Goal: Contribute content: Contribute content

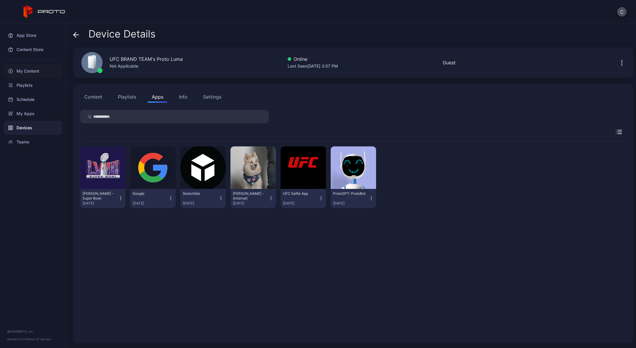
click at [25, 75] on div "My Content" at bounding box center [33, 71] width 59 height 14
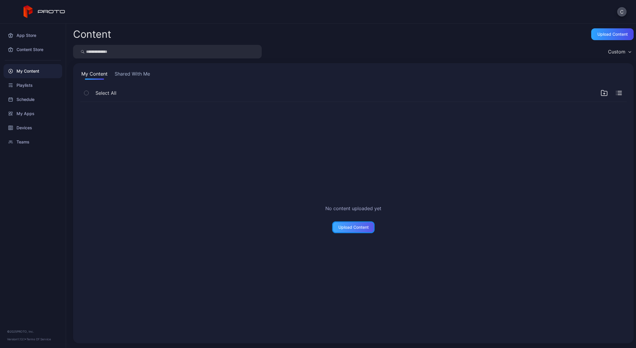
click at [353, 227] on div "Upload Content" at bounding box center [354, 227] width 30 height 5
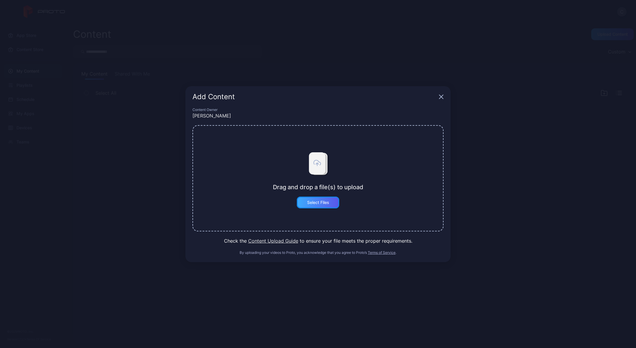
click at [319, 202] on div "Select Files" at bounding box center [318, 202] width 22 height 5
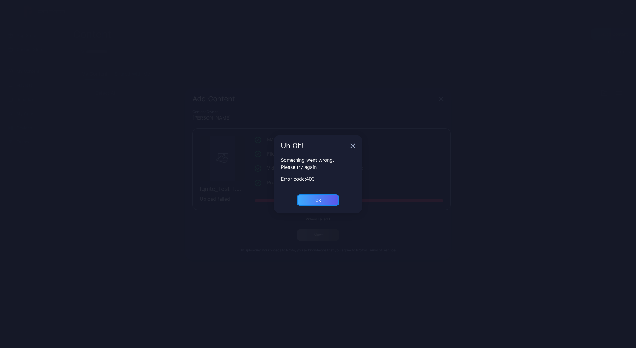
click at [314, 198] on div "Ok" at bounding box center [318, 200] width 42 height 12
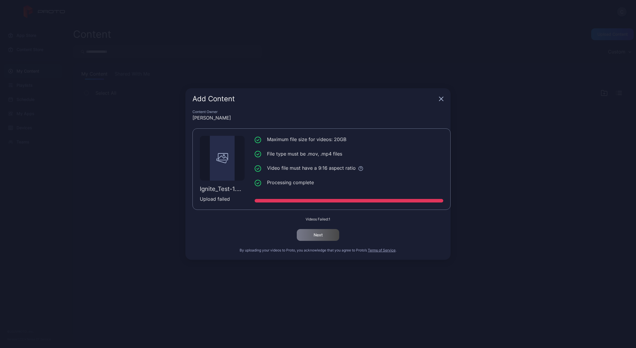
click at [442, 100] on icon "button" at bounding box center [442, 99] width 4 height 4
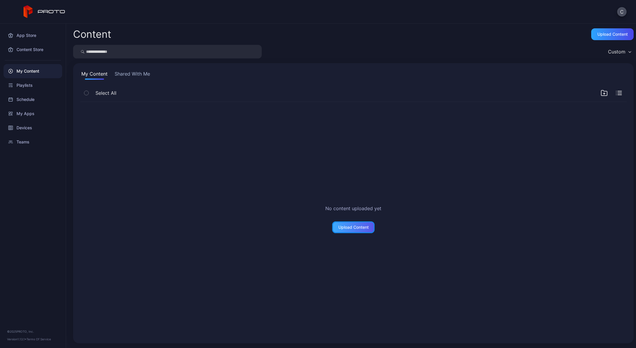
click at [362, 228] on div "Upload Content" at bounding box center [354, 227] width 30 height 5
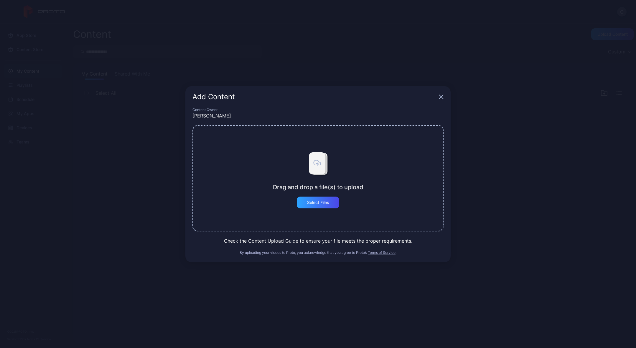
click at [469, 197] on div "Add Content Content Owner [PERSON_NAME] Drag and drop a file(s) to upload Selec…" at bounding box center [318, 174] width 636 height 348
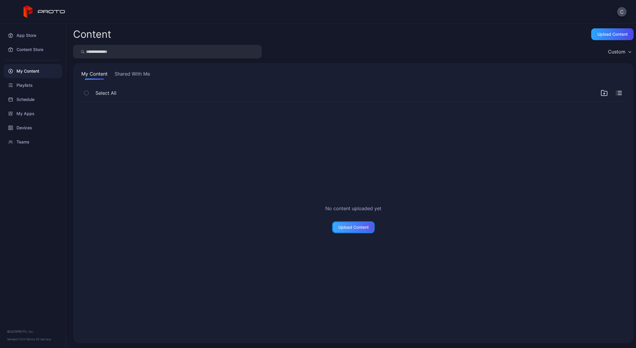
click at [362, 231] on div "Upload Content" at bounding box center [353, 227] width 42 height 12
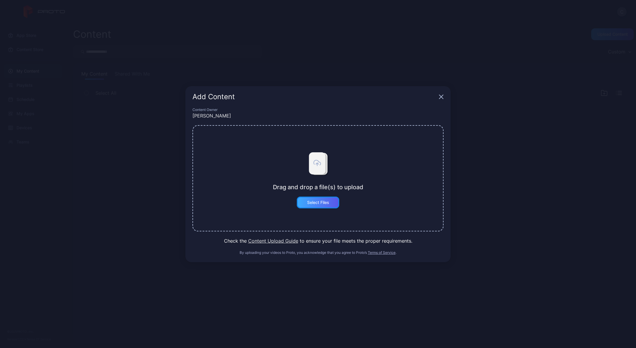
click at [322, 202] on div "Select Files" at bounding box center [318, 202] width 22 height 5
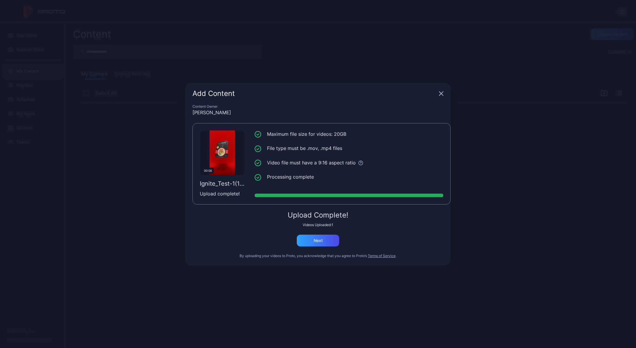
click at [317, 227] on div "Upload Complete! Videos Uploaded: 1 Next" at bounding box center [318, 228] width 251 height 35
click at [315, 240] on div "Next" at bounding box center [318, 240] width 9 height 5
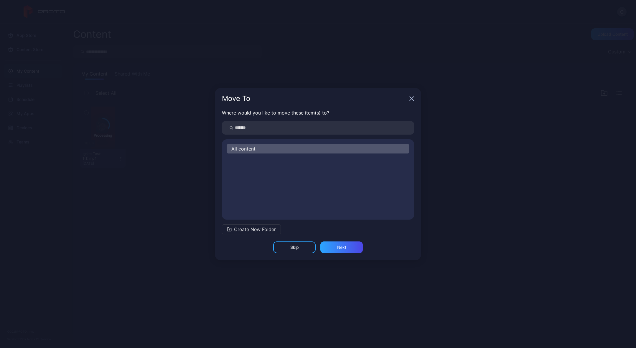
click at [236, 149] on span "All content" at bounding box center [243, 148] width 24 height 7
click at [334, 247] on div "Next" at bounding box center [342, 247] width 42 height 12
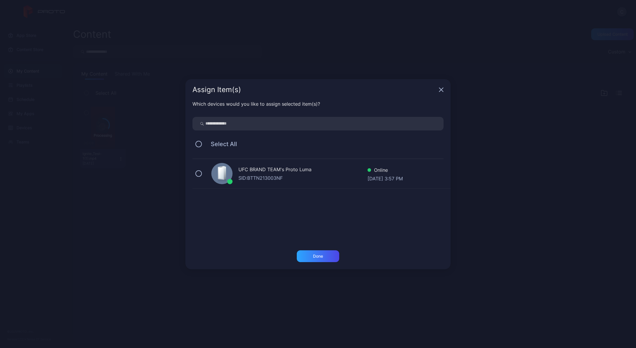
click at [267, 175] on div "SID: BTTN213003NF" at bounding box center [303, 177] width 129 height 7
click at [313, 258] on div "Done" at bounding box center [318, 256] width 42 height 12
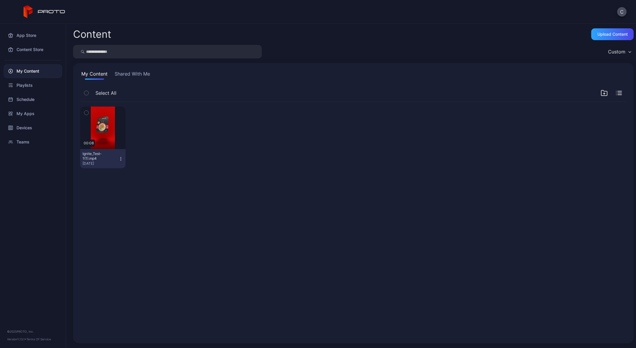
click at [121, 158] on icon "button" at bounding box center [121, 158] width 5 height 5
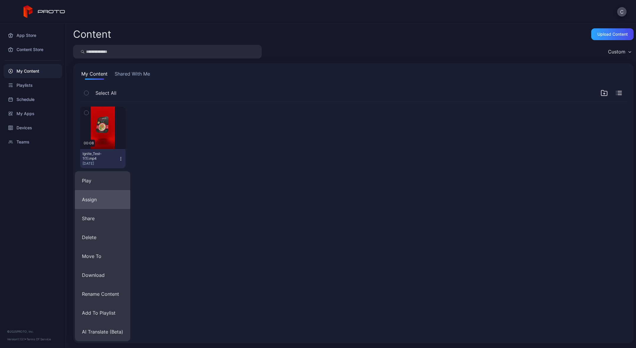
click at [107, 196] on button "Assign" at bounding box center [102, 199] width 55 height 19
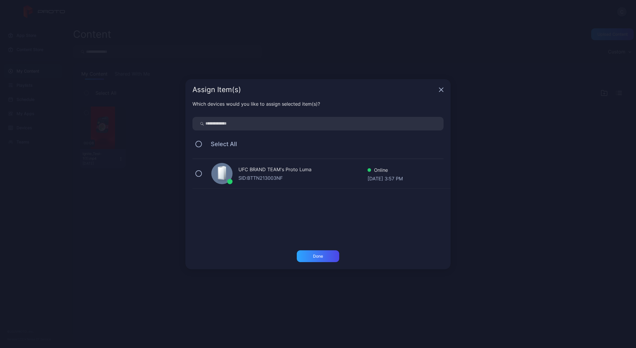
click at [256, 176] on div "SID: BTTN213003NF" at bounding box center [303, 177] width 129 height 7
click at [318, 257] on div "Done" at bounding box center [318, 256] width 10 height 5
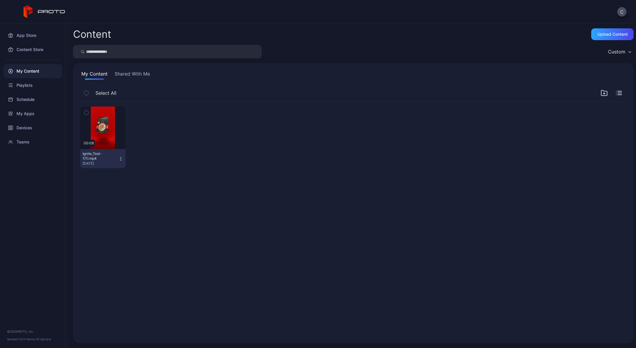
click at [120, 159] on icon "button" at bounding box center [121, 158] width 5 height 5
drag, startPoint x: 162, startPoint y: 157, endPoint x: 126, endPoint y: 136, distance: 41.5
click at [162, 157] on div at bounding box center [152, 137] width 45 height 62
click at [106, 129] on div "Preview" at bounding box center [102, 127] width 19 height 9
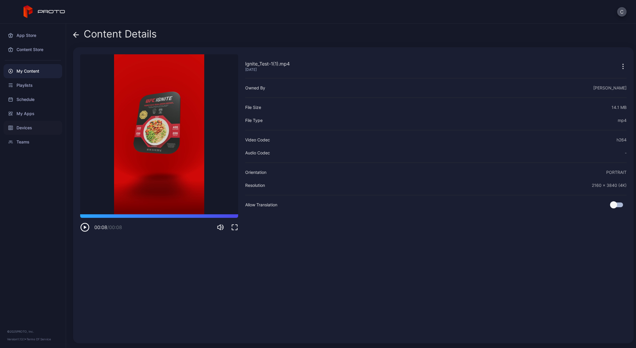
click at [28, 127] on div "Devices" at bounding box center [33, 128] width 59 height 14
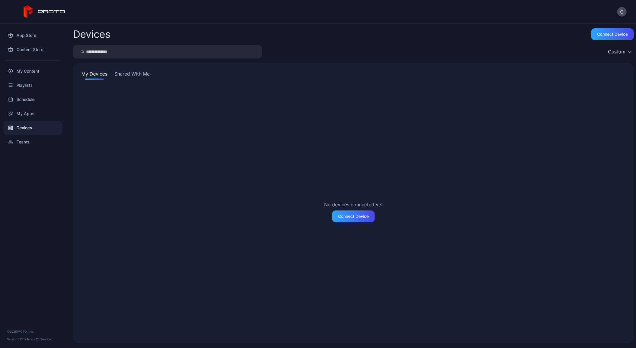
click at [119, 71] on button "Shared With Me" at bounding box center [132, 74] width 38 height 9
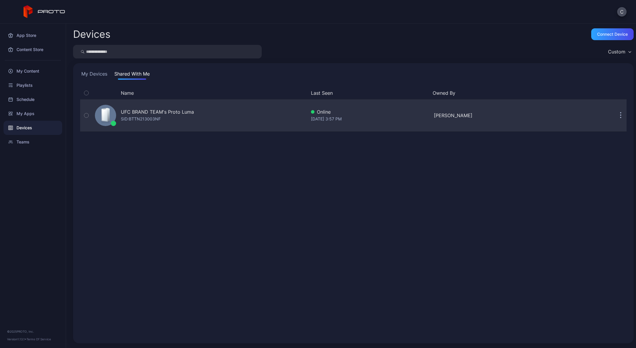
click at [142, 114] on div "UFC BRAND TEAM's Proto Luma" at bounding box center [157, 111] width 73 height 7
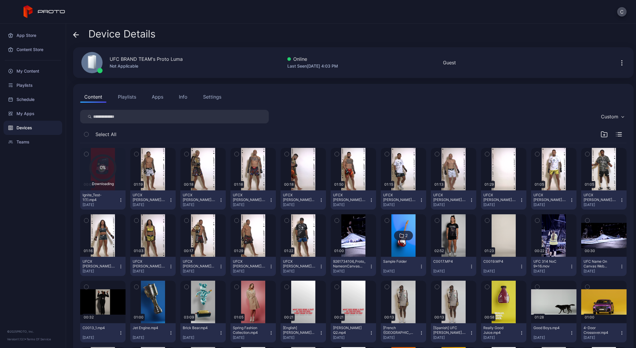
click at [121, 200] on icon "button" at bounding box center [121, 200] width 0 height 0
click at [29, 70] on div "My Content" at bounding box center [33, 71] width 59 height 14
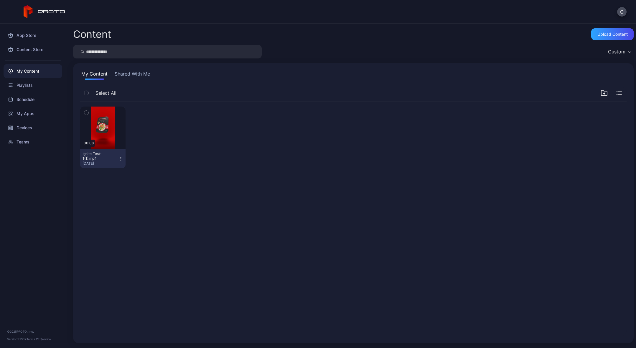
click at [119, 159] on icon "button" at bounding box center [121, 158] width 5 height 5
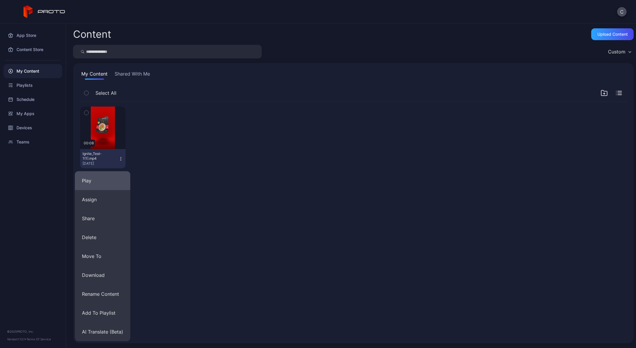
click at [93, 178] on button "Play" at bounding box center [102, 180] width 55 height 19
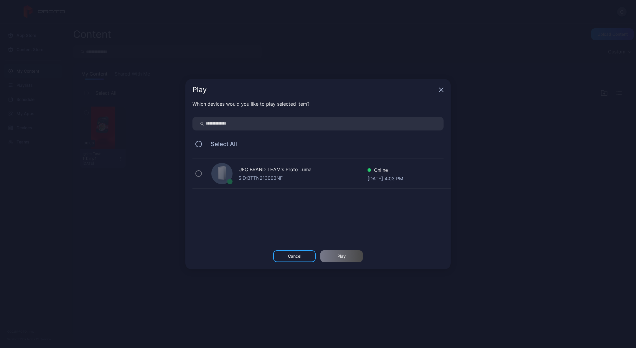
click at [257, 167] on div "UFC BRAND TEAM's Proto Luma" at bounding box center [303, 170] width 129 height 9
click at [199, 144] on button at bounding box center [199, 144] width 6 height 6
click at [286, 258] on div "Cancel" at bounding box center [294, 256] width 42 height 12
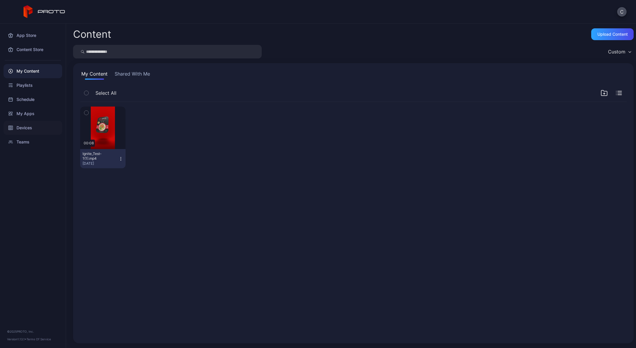
click at [28, 123] on div "Devices" at bounding box center [33, 128] width 59 height 14
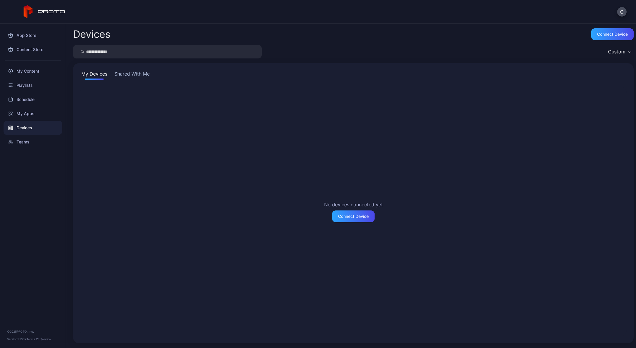
click at [132, 71] on button "Shared With Me" at bounding box center [132, 74] width 38 height 9
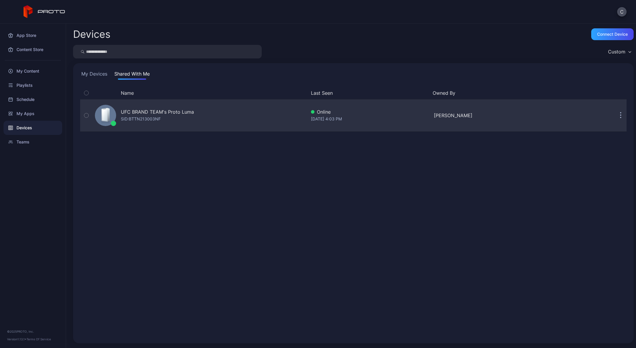
click at [138, 116] on div "SID: BTTN213003NF" at bounding box center [141, 118] width 40 height 7
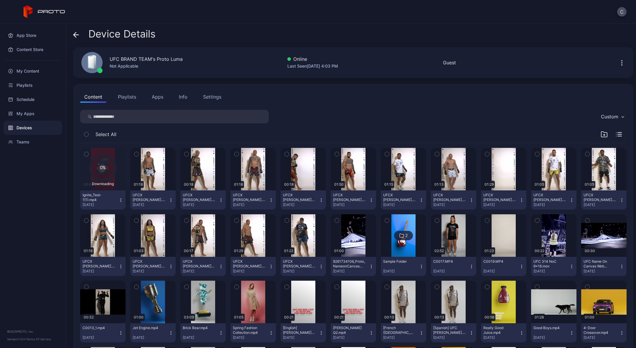
click at [104, 171] on icon at bounding box center [102, 167] width 25 height 25
click at [119, 201] on icon "button" at bounding box center [121, 200] width 5 height 5
click at [215, 96] on div "Settings" at bounding box center [212, 96] width 18 height 7
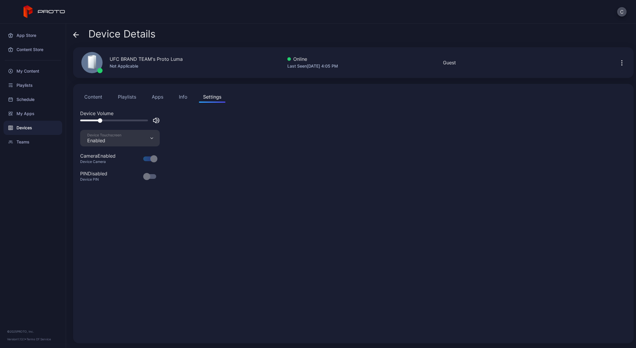
click at [183, 98] on div "Info" at bounding box center [183, 96] width 9 height 7
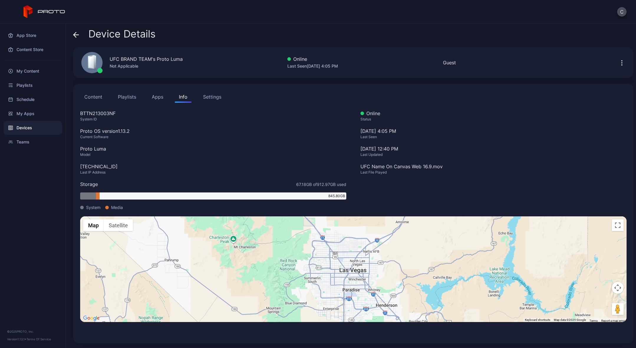
click at [160, 95] on button "Apps" at bounding box center [158, 97] width 20 height 12
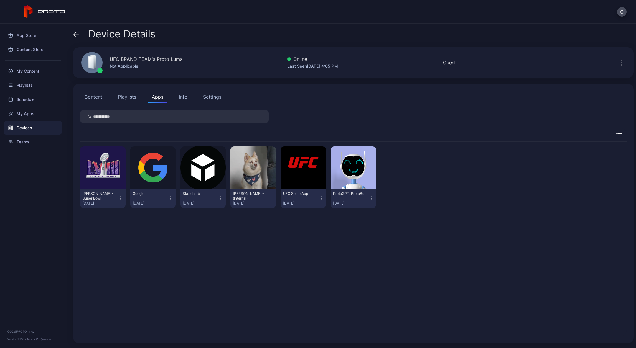
click at [127, 95] on button "Playlists" at bounding box center [127, 97] width 27 height 12
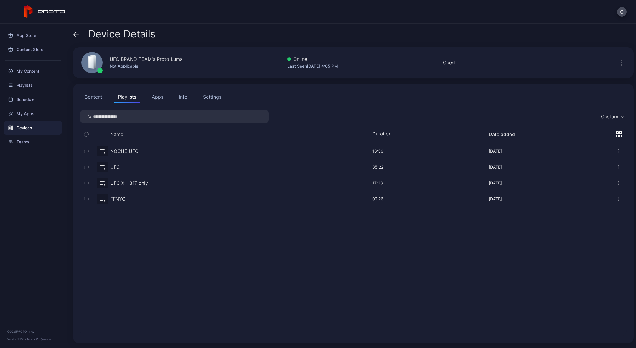
click at [97, 96] on button "Content" at bounding box center [93, 97] width 26 height 12
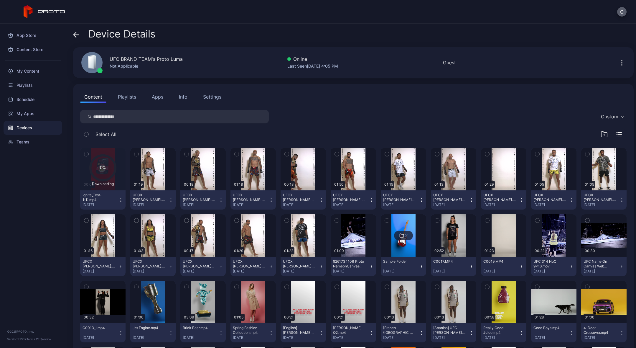
click at [623, 12] on button "C" at bounding box center [621, 11] width 9 height 9
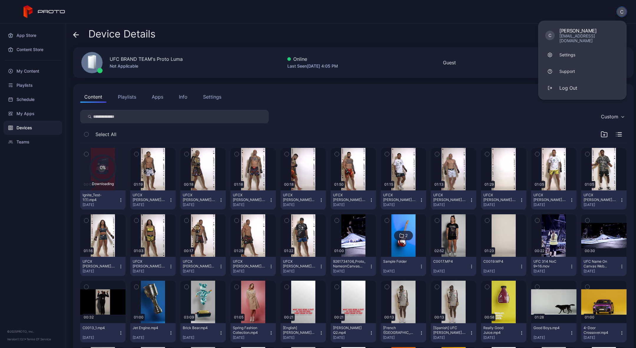
click at [623, 12] on button "C" at bounding box center [622, 11] width 11 height 11
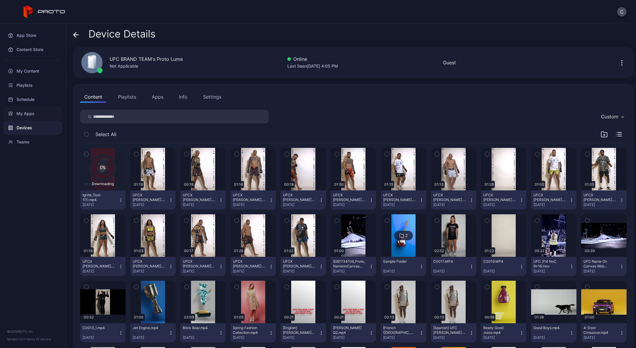
click at [25, 112] on div "My Apps" at bounding box center [33, 113] width 59 height 14
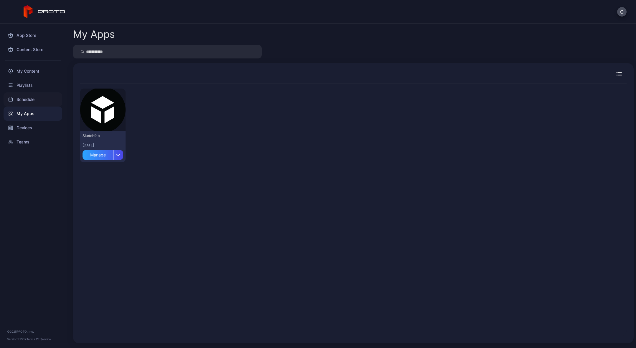
click at [30, 102] on div "Schedule" at bounding box center [33, 99] width 59 height 14
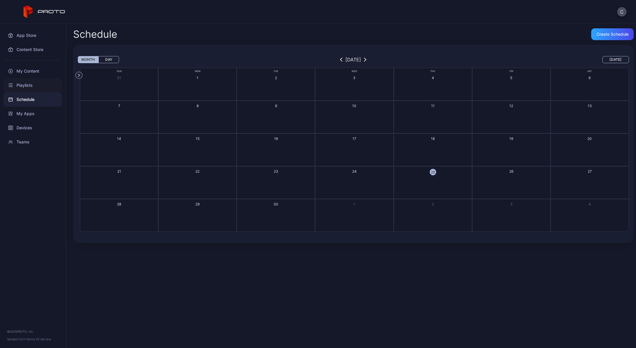
click at [27, 87] on div "Playlists" at bounding box center [33, 85] width 59 height 14
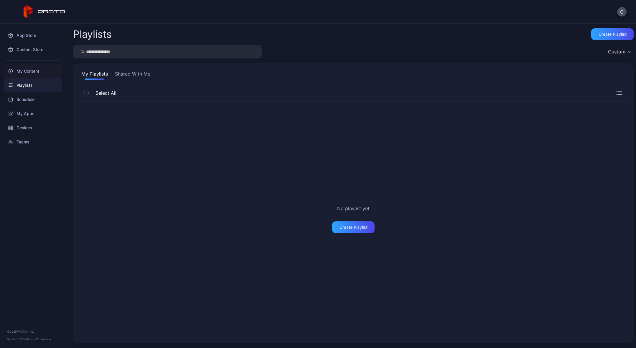
click at [33, 74] on div "My Content" at bounding box center [33, 71] width 59 height 14
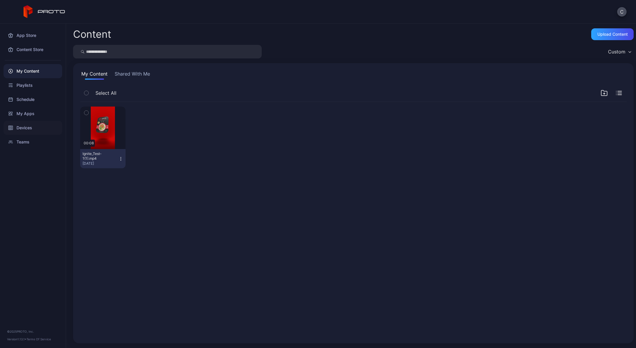
click at [25, 126] on div "Devices" at bounding box center [33, 128] width 59 height 14
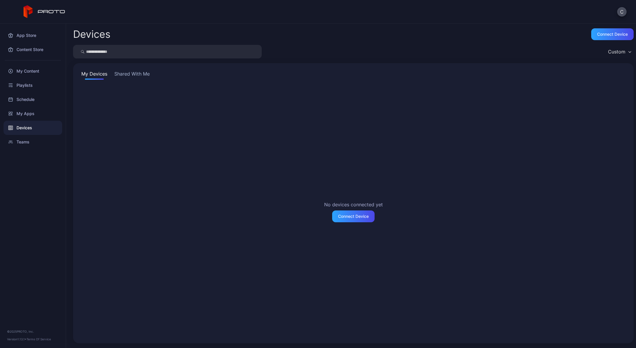
click at [128, 74] on button "Shared With Me" at bounding box center [132, 74] width 38 height 9
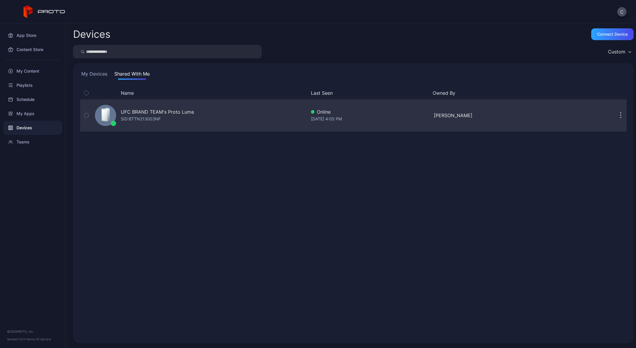
click at [157, 119] on div "SID: BTTN213003NF" at bounding box center [141, 118] width 40 height 7
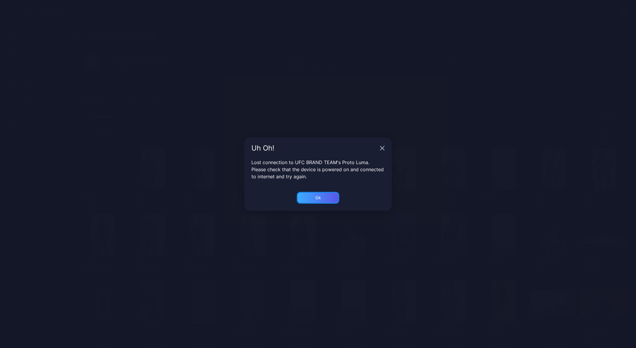
click at [309, 198] on div "Ok" at bounding box center [318, 198] width 42 height 12
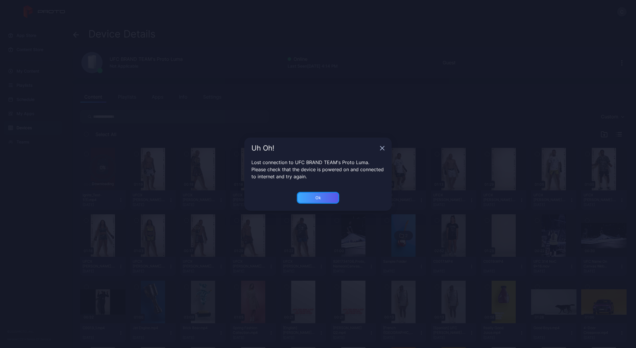
click at [315, 195] on div "Ok" at bounding box center [318, 198] width 42 height 12
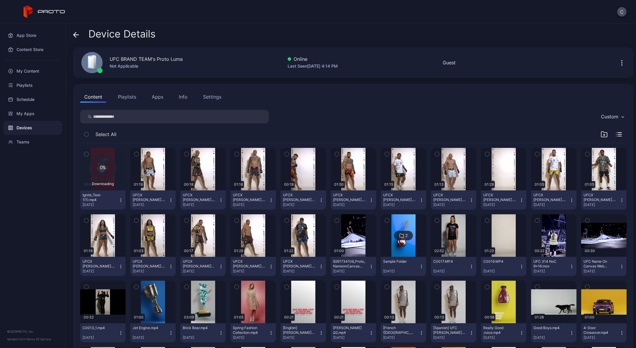
click at [121, 199] on icon "button" at bounding box center [121, 200] width 5 height 5
click at [109, 170] on icon at bounding box center [102, 167] width 25 height 25
click at [35, 70] on div "My Content" at bounding box center [33, 71] width 59 height 14
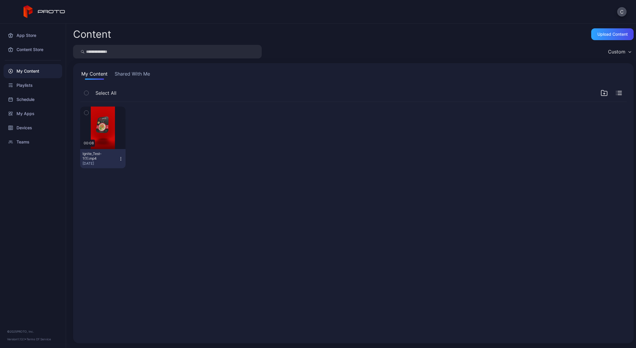
click at [120, 160] on icon "button" at bounding box center [121, 158] width 5 height 5
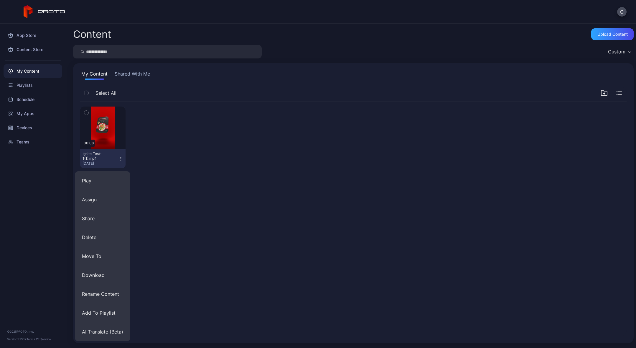
click at [175, 206] on div "Preview 00:08 Ignite_Test-1(1).mp4 Sep 25, 2025" at bounding box center [353, 219] width 556 height 244
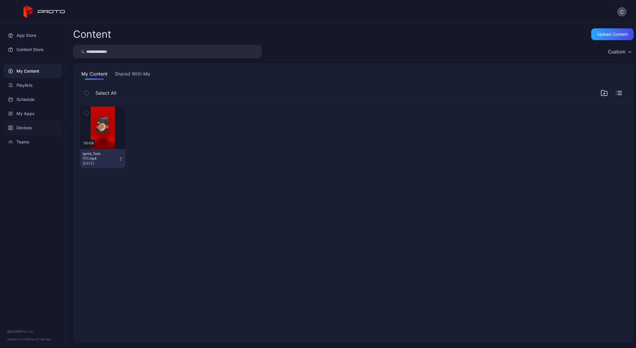
click at [31, 129] on div "Devices" at bounding box center [33, 128] width 59 height 14
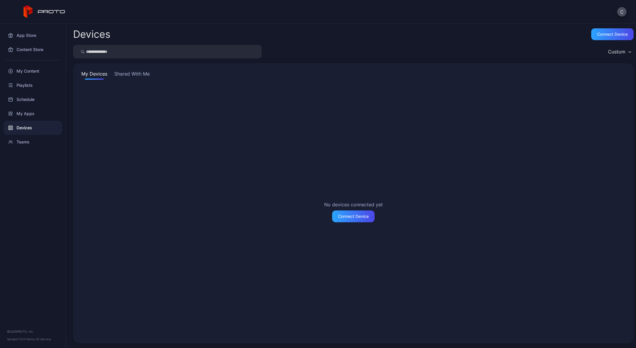
click at [127, 76] on button "Shared With Me" at bounding box center [132, 74] width 38 height 9
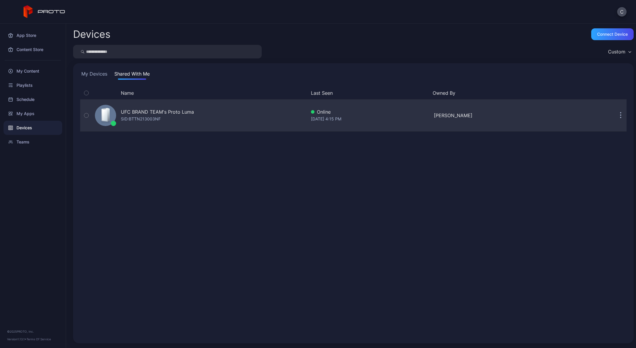
click at [153, 120] on div "SID: BTTN213003NF" at bounding box center [141, 118] width 40 height 7
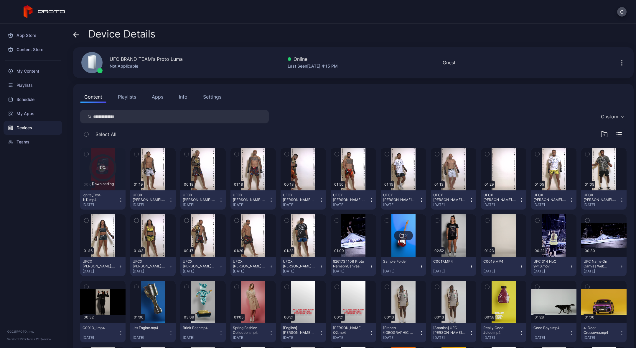
click at [121, 198] on icon "button" at bounding box center [121, 198] width 0 height 0
click at [108, 225] on button "Unassign" at bounding box center [103, 221] width 50 height 19
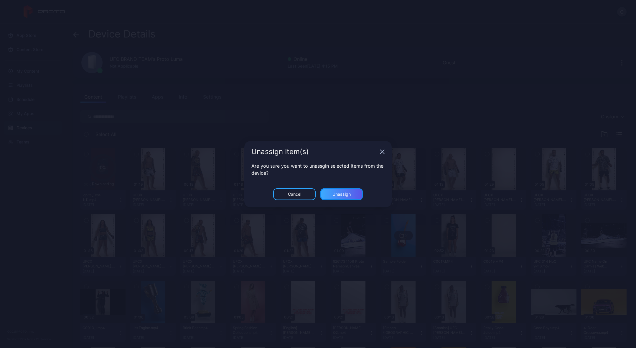
click at [350, 198] on div "Unassign" at bounding box center [342, 194] width 42 height 12
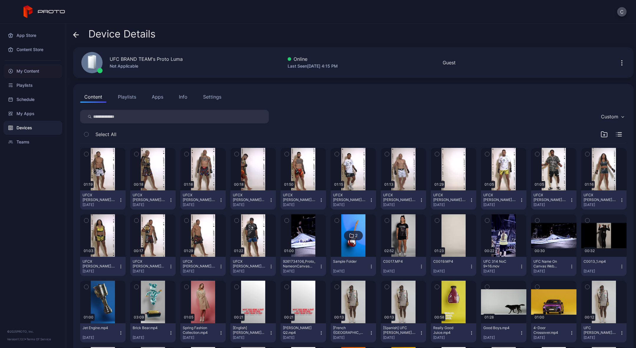
click at [36, 69] on div "My Content" at bounding box center [33, 71] width 59 height 14
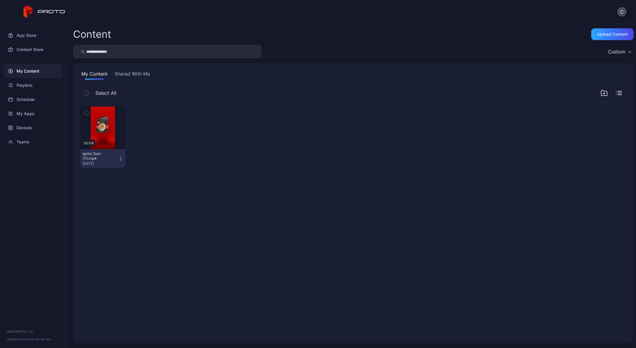
click at [123, 160] on button "Ignite_Test-1(1).mp4 Sep 25, 2025" at bounding box center [102, 158] width 45 height 19
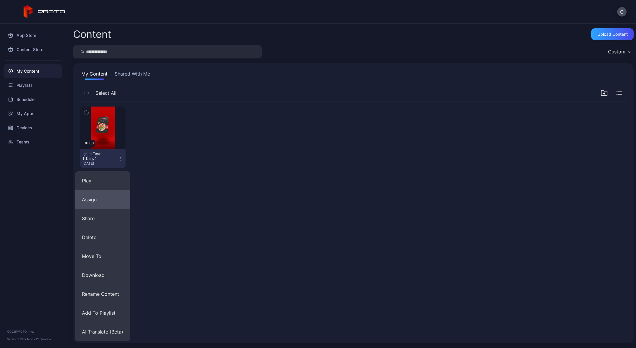
click at [107, 194] on button "Assign" at bounding box center [102, 199] width 55 height 19
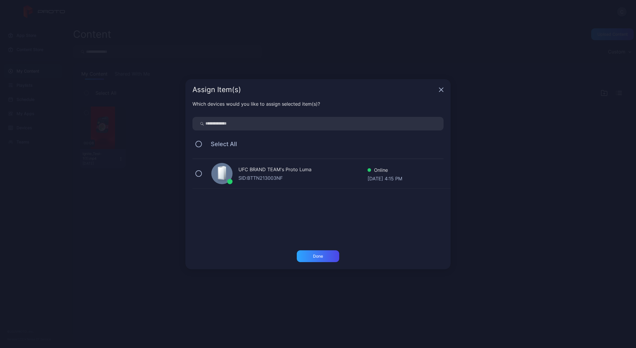
click at [264, 170] on div "UFC BRAND TEAM's Proto Luma" at bounding box center [303, 170] width 129 height 9
click at [310, 257] on div "Done" at bounding box center [318, 256] width 42 height 12
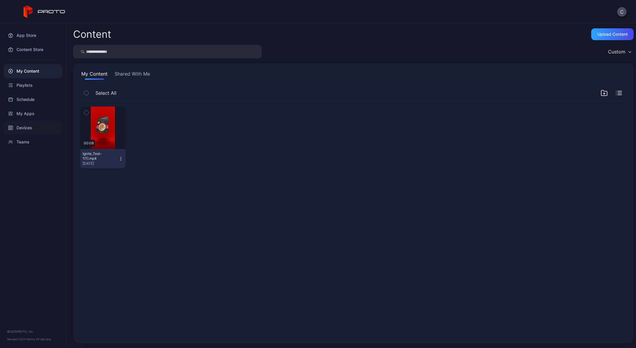
click at [30, 128] on div "Devices" at bounding box center [33, 128] width 59 height 14
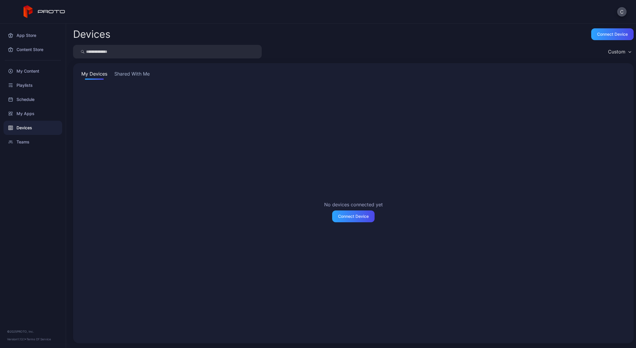
click at [140, 78] on button "Shared With Me" at bounding box center [132, 74] width 38 height 9
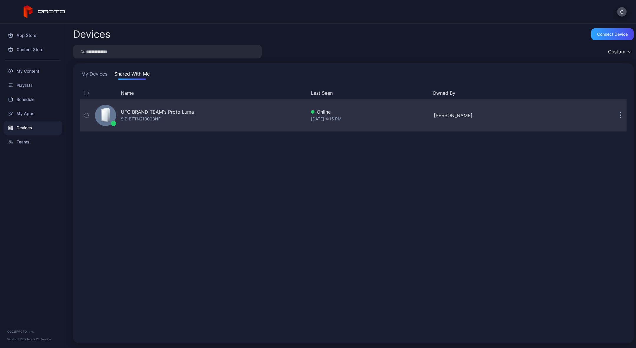
click at [147, 111] on div "UFC BRAND TEAM's Proto Luma" at bounding box center [157, 111] width 73 height 7
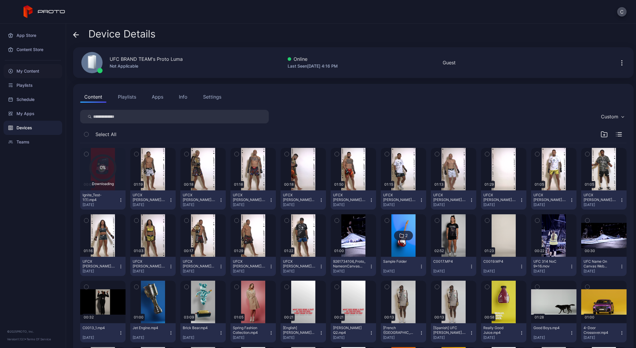
click at [36, 69] on div "My Content" at bounding box center [33, 71] width 59 height 14
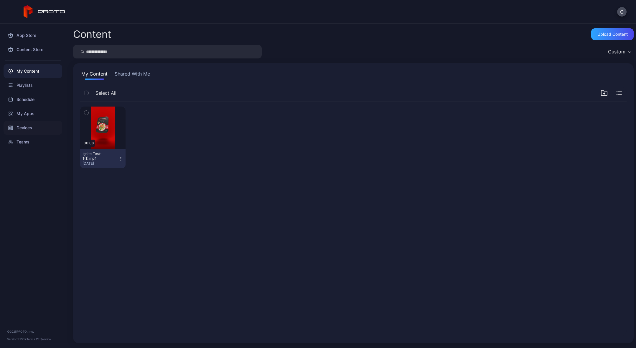
click at [28, 129] on div "Devices" at bounding box center [33, 128] width 59 height 14
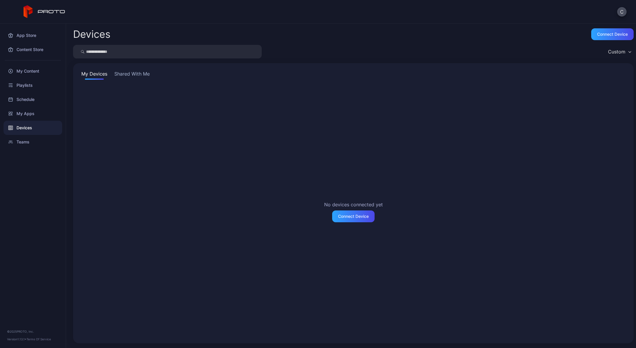
click at [128, 73] on button "Shared With Me" at bounding box center [132, 74] width 38 height 9
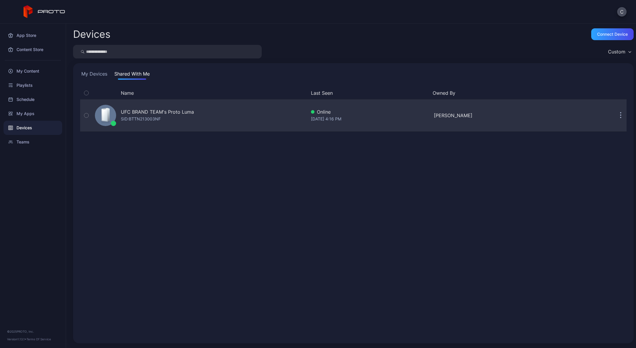
click at [134, 113] on div "UFC BRAND TEAM's Proto Luma" at bounding box center [157, 111] width 73 height 7
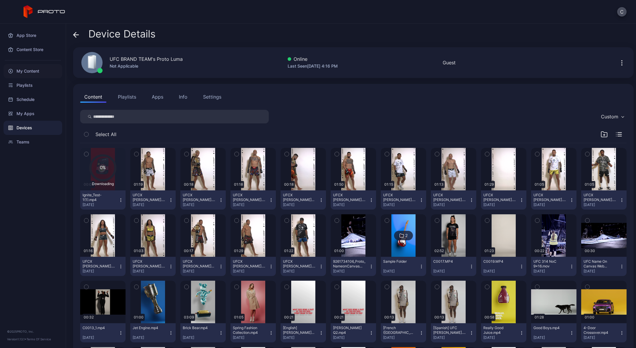
click at [23, 69] on div "My Content" at bounding box center [33, 71] width 59 height 14
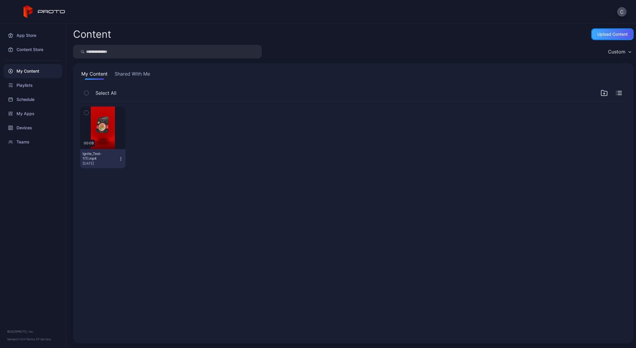
click at [598, 35] on div "Upload Content" at bounding box center [613, 34] width 30 height 5
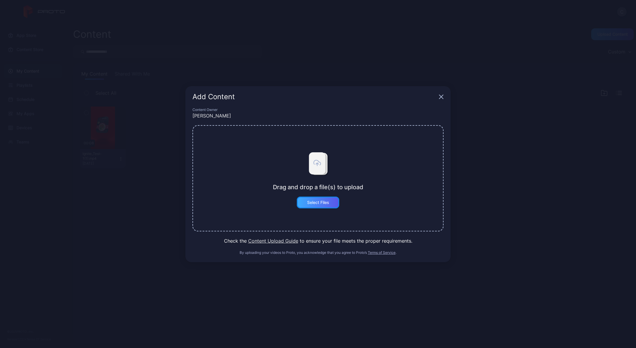
click at [315, 203] on div "Select Files" at bounding box center [318, 202] width 22 height 5
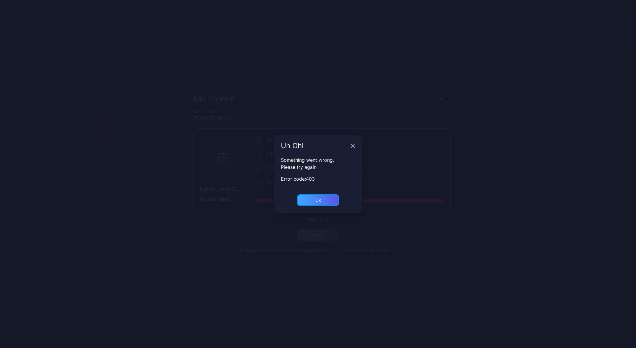
click at [327, 203] on div "Ok" at bounding box center [318, 200] width 42 height 12
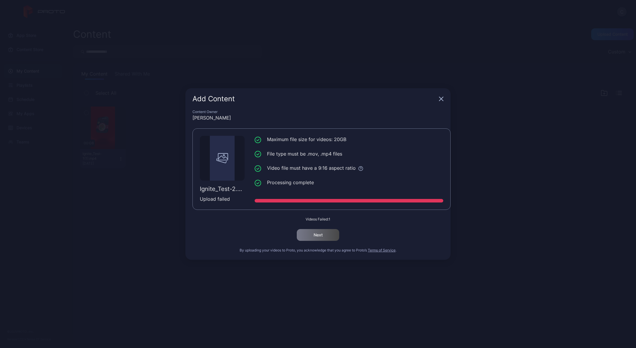
click at [442, 99] on icon "button" at bounding box center [442, 99] width 4 height 4
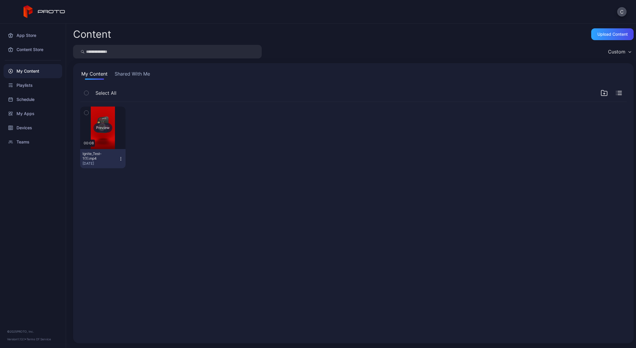
click at [108, 127] on div "Preview" at bounding box center [102, 127] width 19 height 9
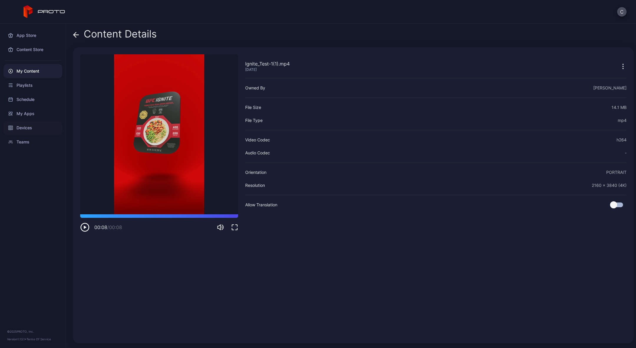
click at [28, 127] on div "Devices" at bounding box center [33, 128] width 59 height 14
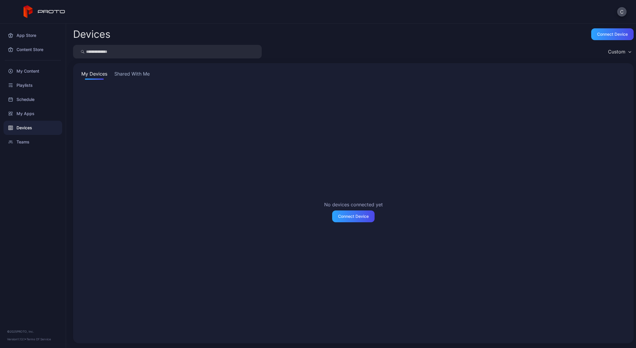
click at [130, 70] on button "Shared With Me" at bounding box center [132, 74] width 38 height 9
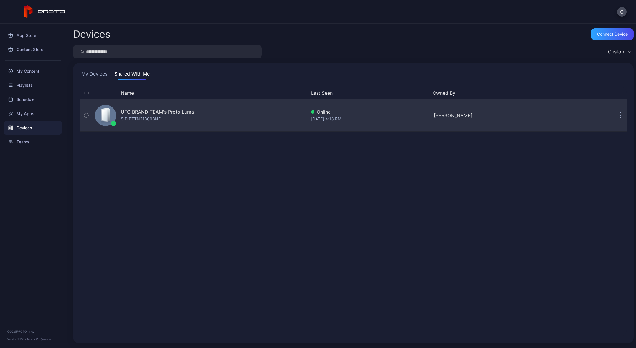
click at [137, 113] on div "UFC BRAND TEAM's Proto Luma" at bounding box center [157, 111] width 73 height 7
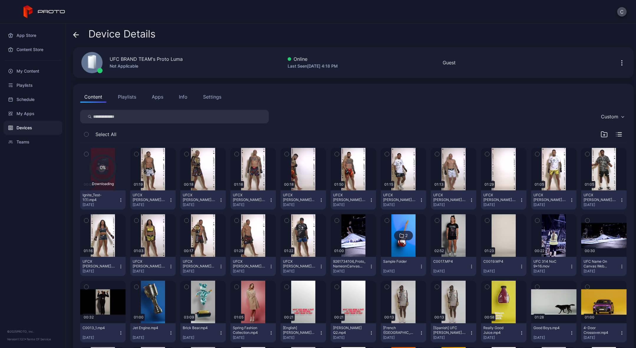
click at [121, 199] on icon "button" at bounding box center [121, 200] width 5 height 5
click at [99, 221] on button "Unassign" at bounding box center [103, 221] width 50 height 19
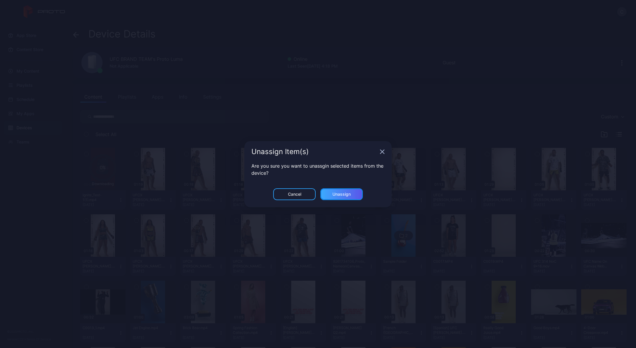
click at [350, 195] on div "Unassign" at bounding box center [342, 194] width 18 height 5
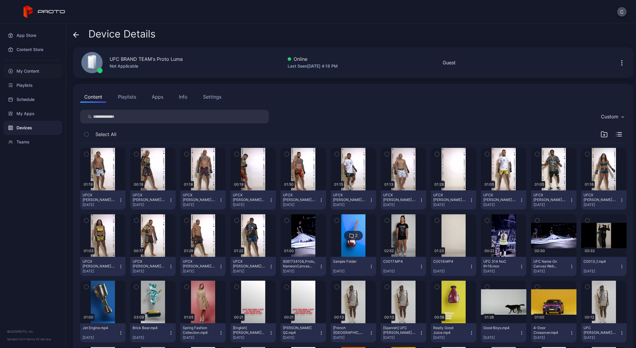
click at [28, 71] on div "My Content" at bounding box center [33, 71] width 59 height 14
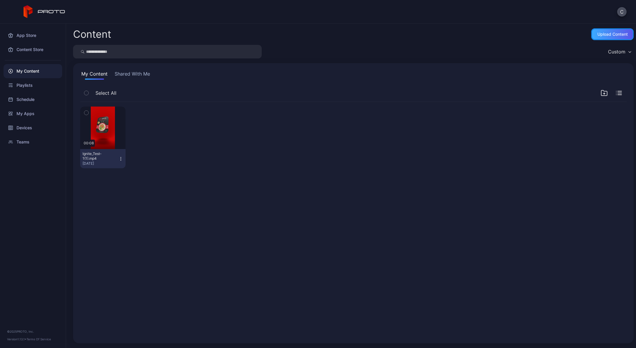
click at [601, 35] on div "Upload Content" at bounding box center [613, 34] width 30 height 5
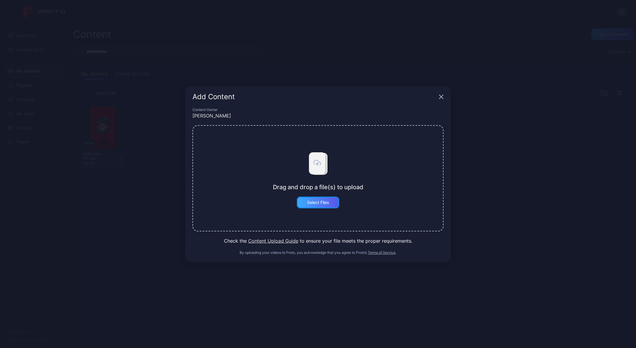
click at [318, 201] on div "Select Files" at bounding box center [318, 202] width 22 height 5
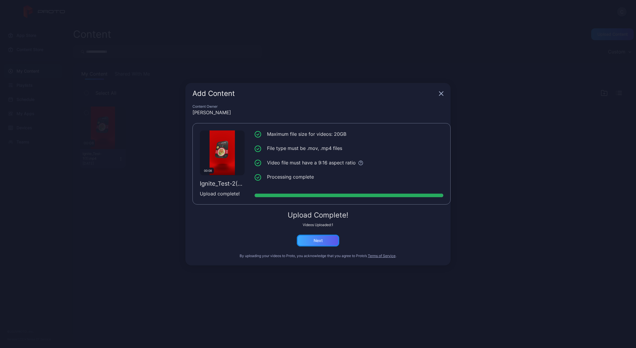
click at [320, 240] on div "Next" at bounding box center [318, 240] width 9 height 5
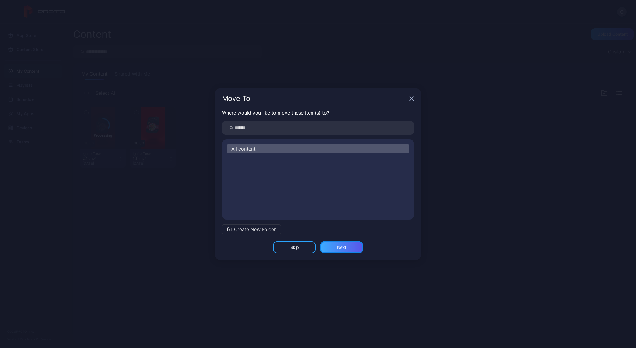
click at [336, 247] on div "Next" at bounding box center [342, 247] width 42 height 12
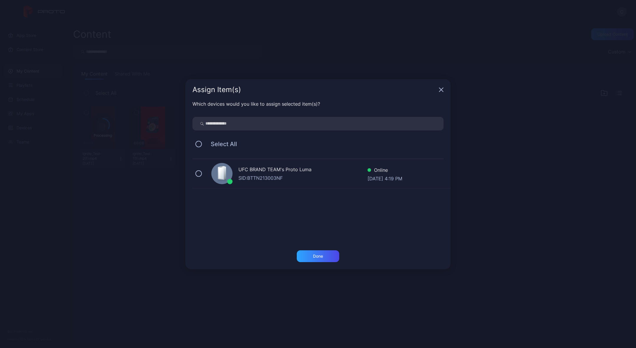
click at [272, 176] on div "SID: BTTN213003NF" at bounding box center [303, 177] width 129 height 7
click at [312, 256] on div "Done" at bounding box center [318, 256] width 42 height 12
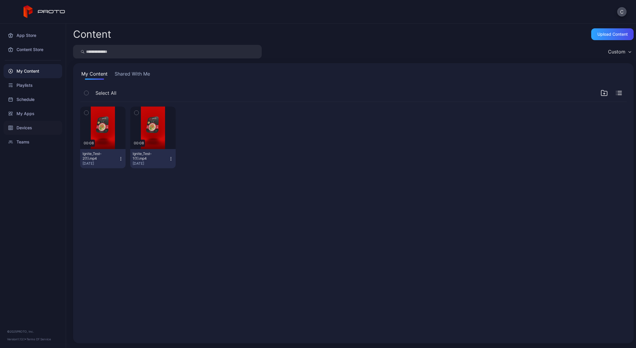
click at [20, 127] on div "Devices" at bounding box center [33, 128] width 59 height 14
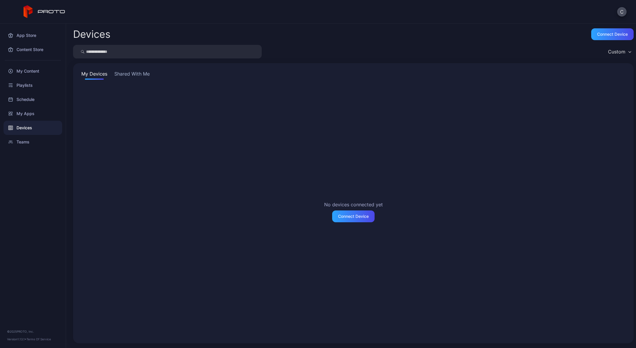
click at [131, 73] on button "Shared With Me" at bounding box center [132, 74] width 38 height 9
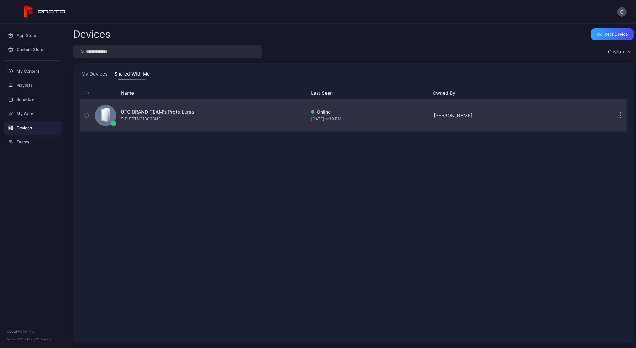
click at [139, 115] on div "UFC BRAND TEAM's Proto Luma" at bounding box center [157, 111] width 73 height 7
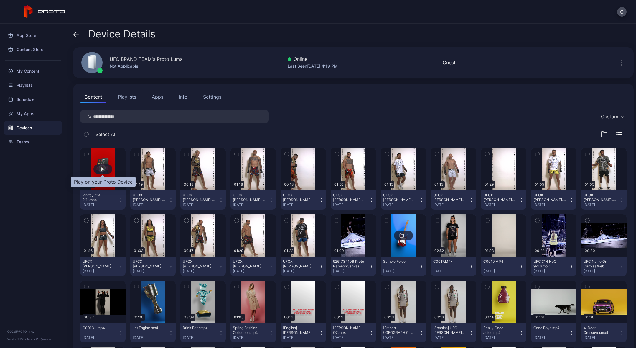
click at [105, 170] on div "button" at bounding box center [102, 168] width 19 height 9
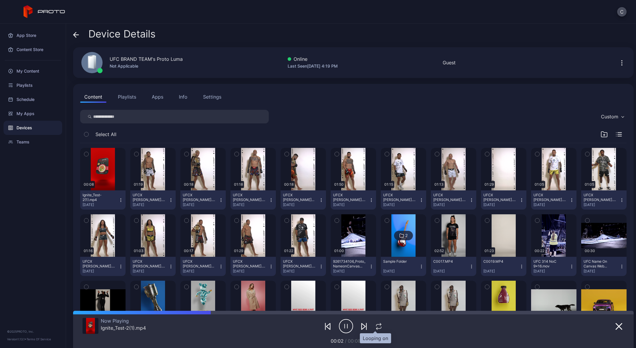
click at [376, 326] on icon "button" at bounding box center [379, 326] width 8 height 7
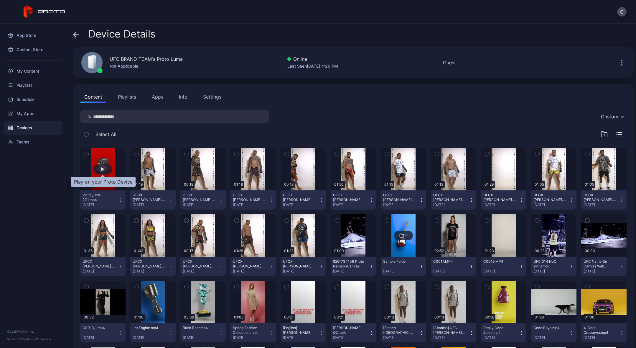
click at [101, 169] on div "button" at bounding box center [102, 169] width 3 height 4
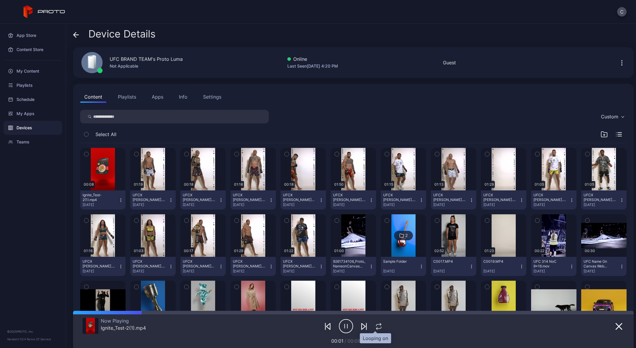
click at [375, 326] on icon "button" at bounding box center [379, 326] width 8 height 7
click at [375, 326] on icon "button" at bounding box center [379, 326] width 10 height 7
click at [348, 324] on icon "button" at bounding box center [348, 326] width 0 height 4
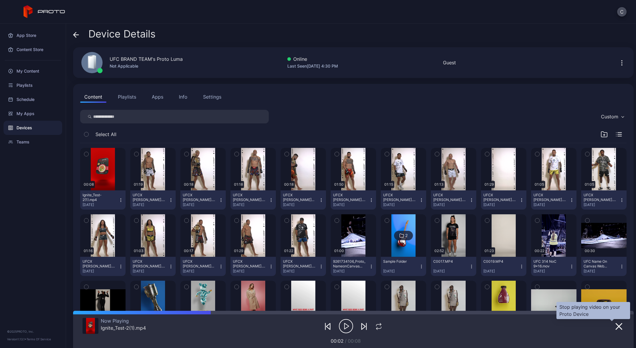
click at [616, 327] on icon "button" at bounding box center [619, 326] width 6 height 6
